Goal: Browse casually

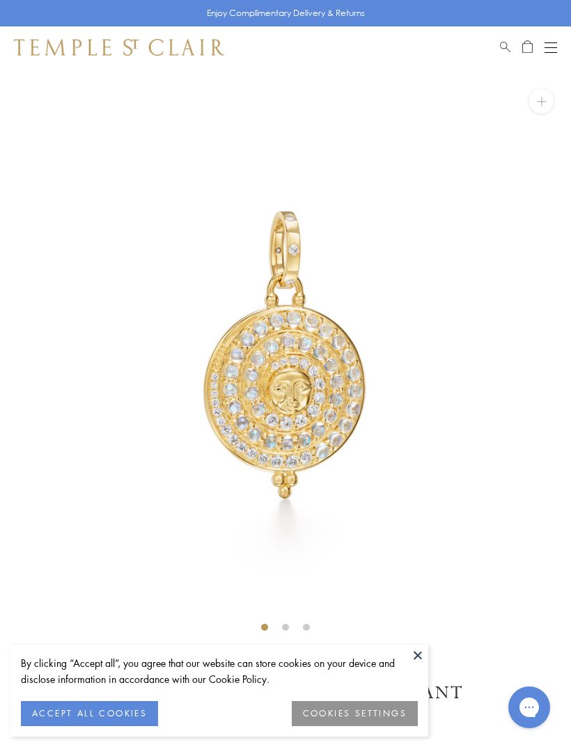
click at [99, 712] on button "ACCEPT ALL COOKIES" at bounding box center [89, 713] width 137 height 25
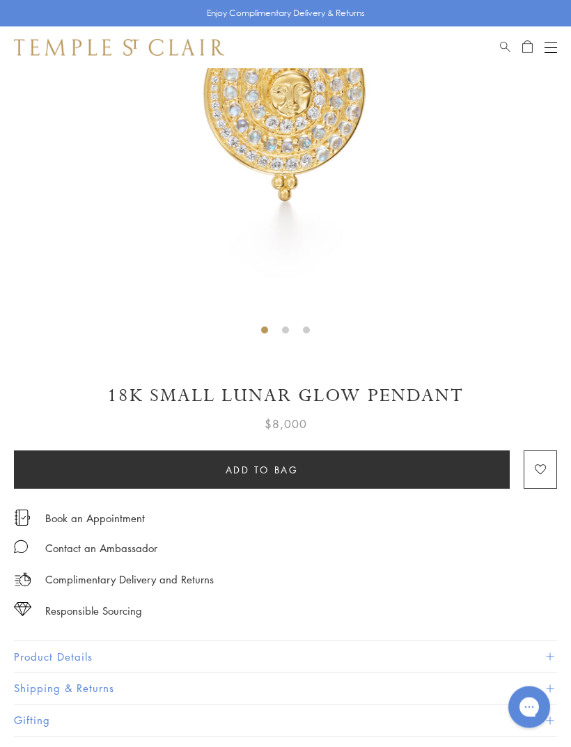
scroll to position [297, 0]
click at [535, 654] on button "Product Details" at bounding box center [285, 656] width 543 height 31
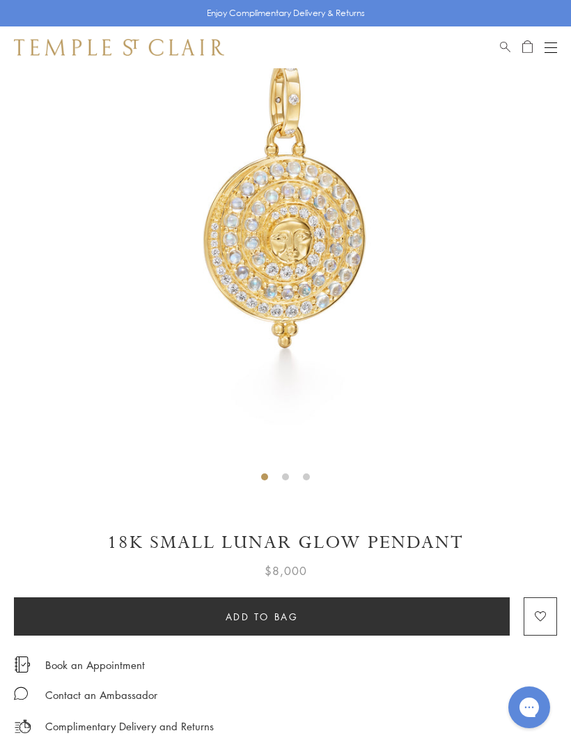
scroll to position [149, 0]
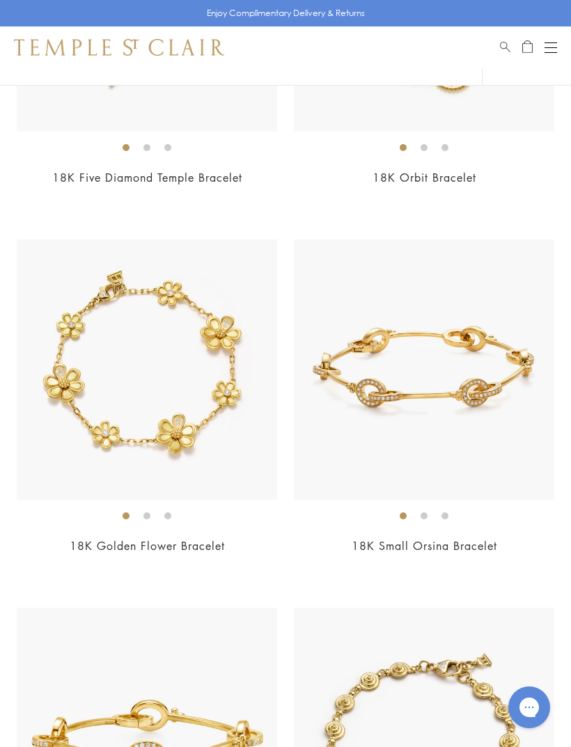
scroll to position [2593, 0]
